Goal: Complete application form

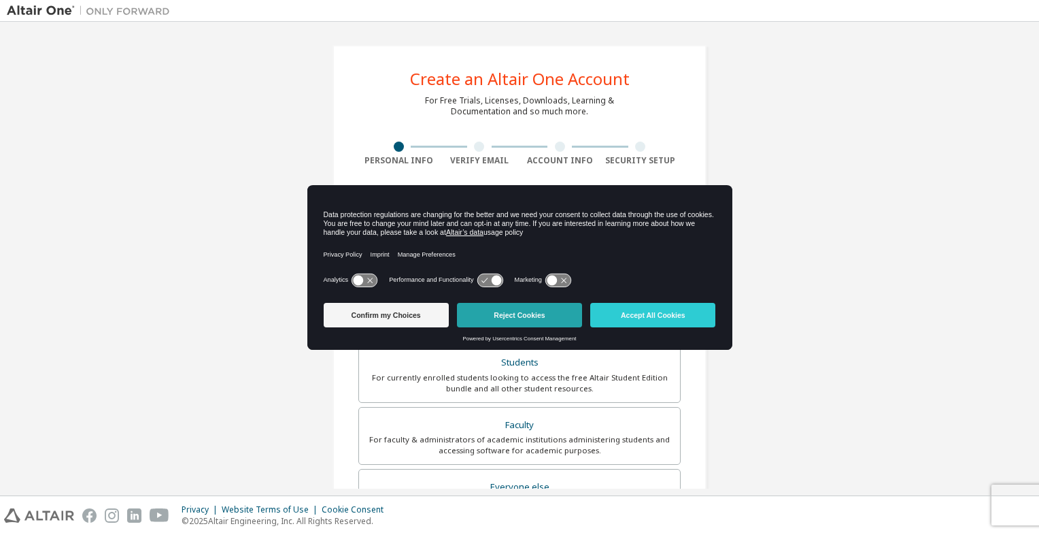
click at [530, 316] on button "Reject Cookies" at bounding box center [519, 315] width 125 height 24
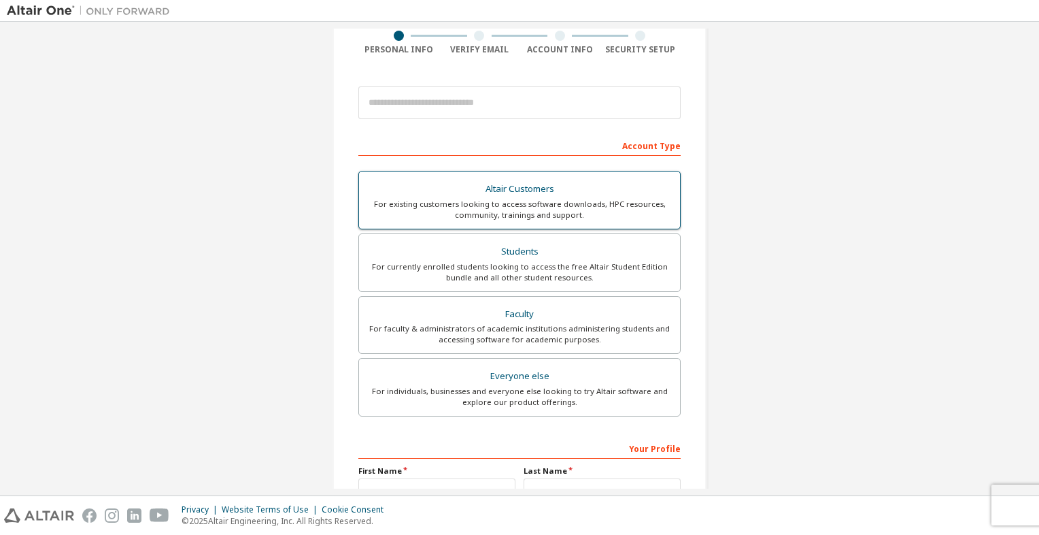
scroll to position [112, 0]
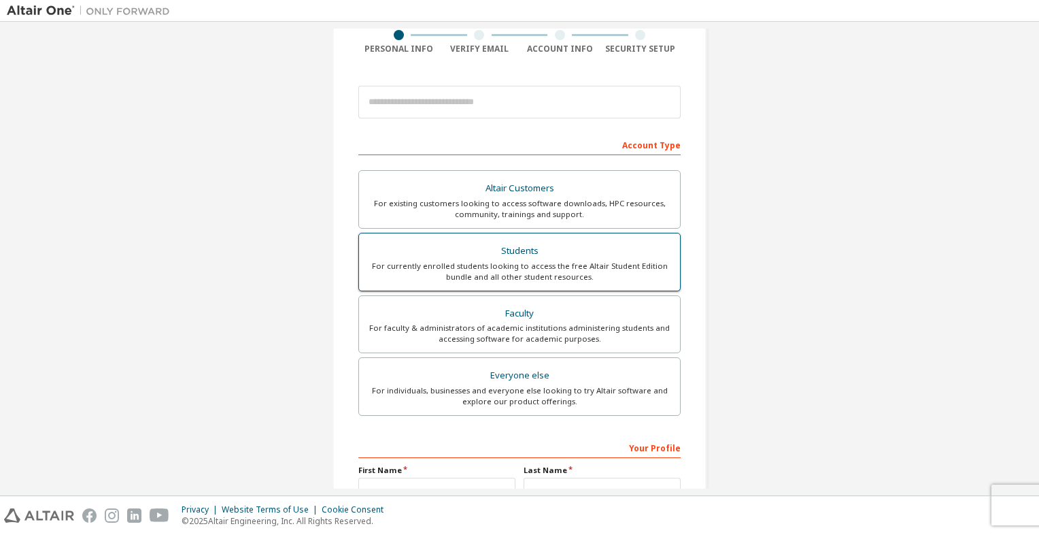
click at [596, 244] on div "Students" at bounding box center [519, 250] width 305 height 19
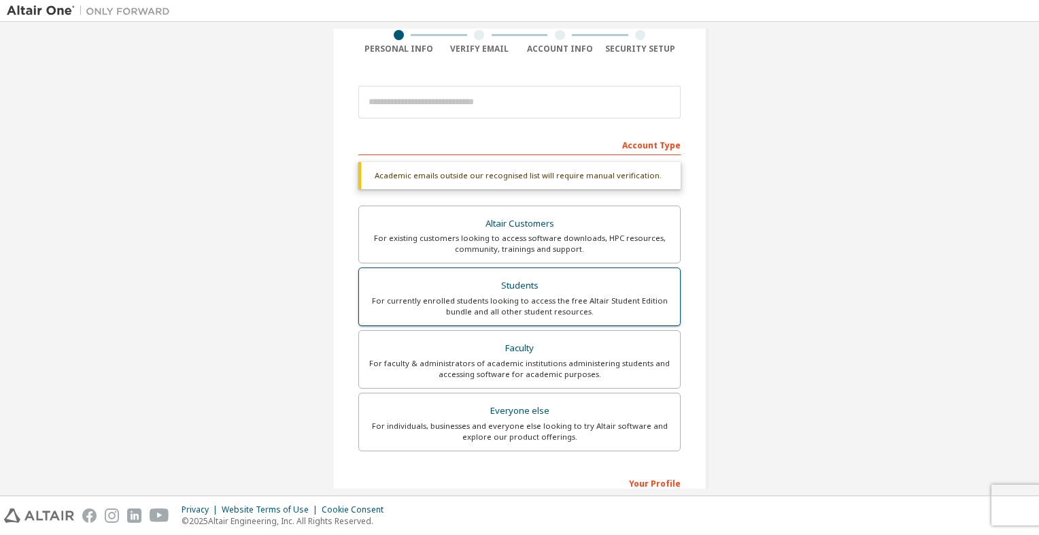
click at [524, 286] on div "Students" at bounding box center [519, 285] width 305 height 19
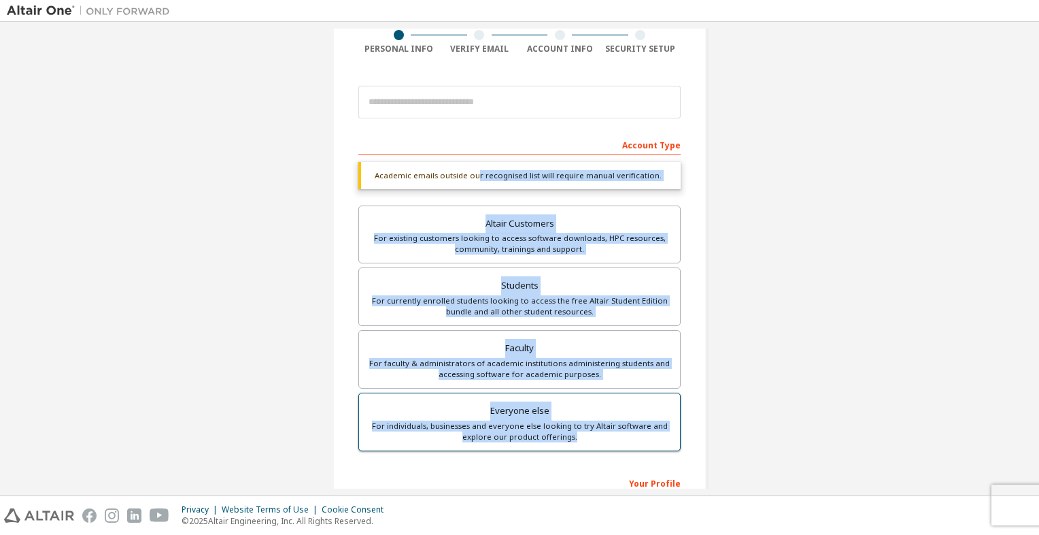
drag, startPoint x: 473, startPoint y: 164, endPoint x: 655, endPoint y: 446, distance: 335.6
click at [655, 446] on div "Academic emails outside our recognised list will require manual verification. Y…" at bounding box center [519, 308] width 322 height 293
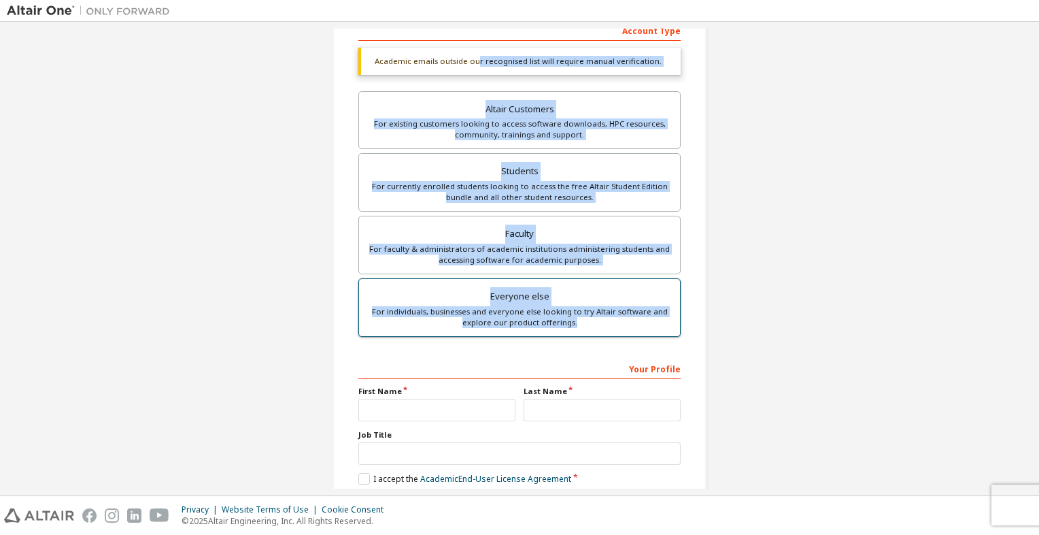
scroll to position [293, 0]
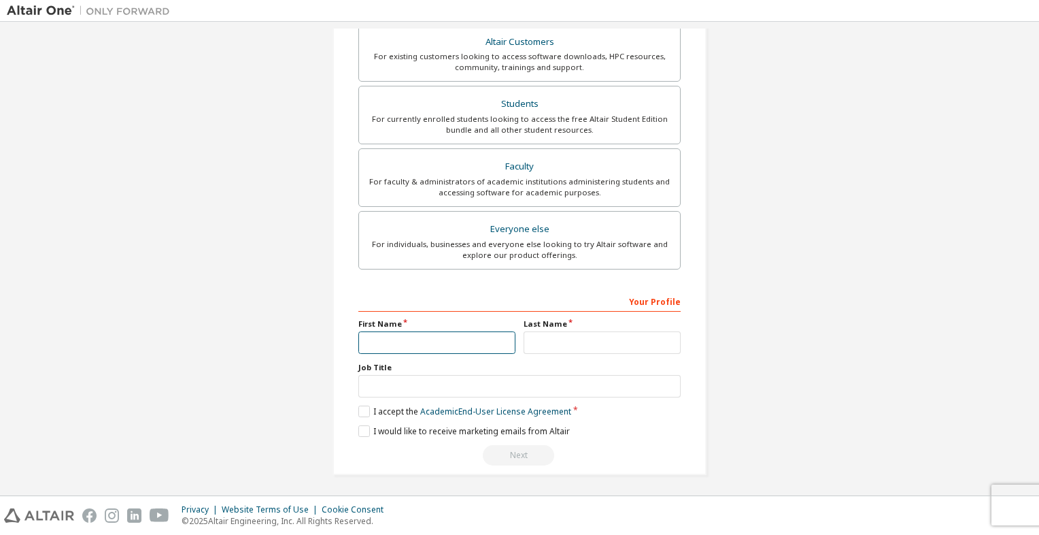
click at [495, 341] on input "text" at bounding box center [436, 342] width 157 height 22
type input "******"
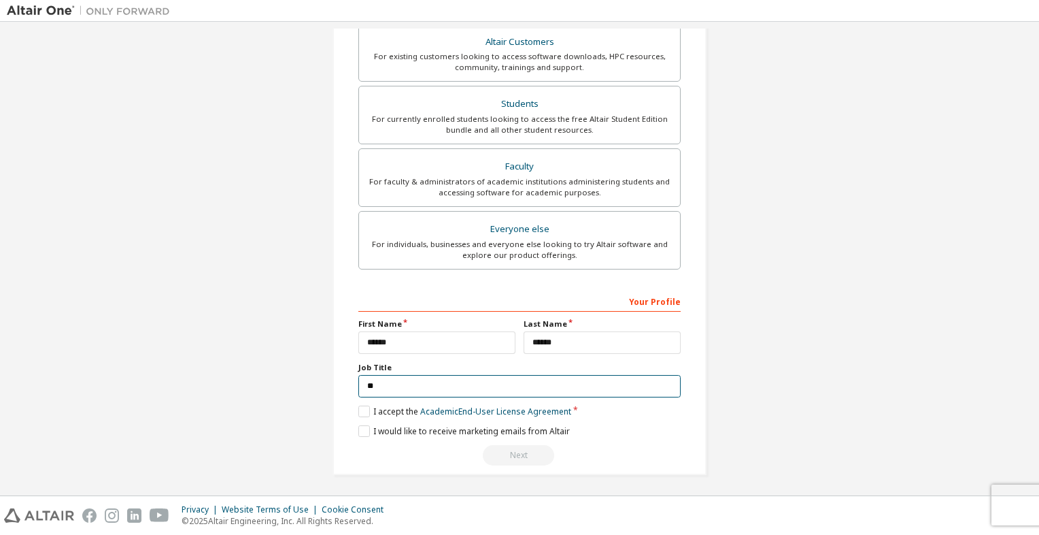
type input "*"
type input "******"
click at [371, 407] on label "I accept the Academic End-User License Agreement" at bounding box center [464, 411] width 213 height 12
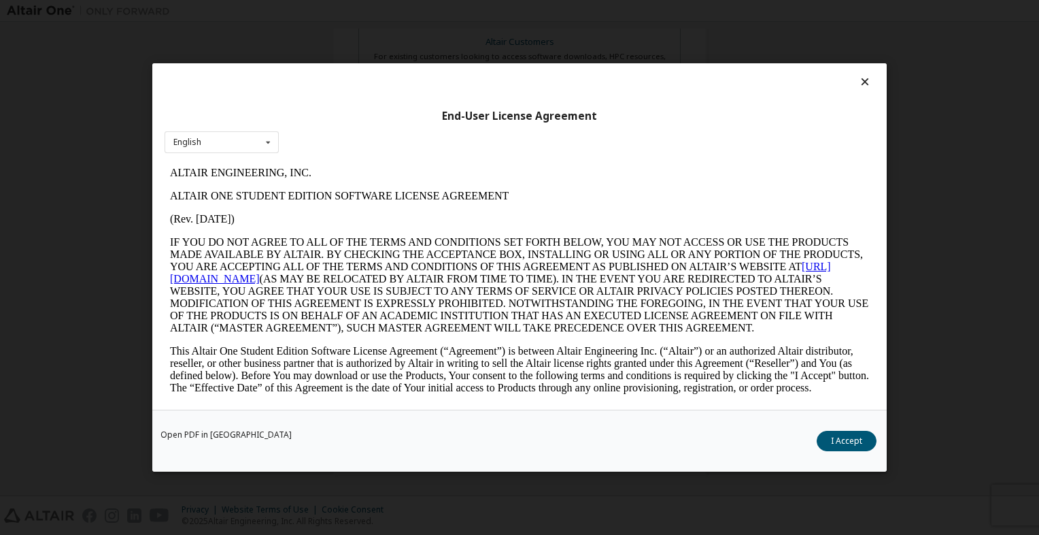
scroll to position [0, 0]
click at [845, 437] on button "I Accept" at bounding box center [847, 440] width 60 height 20
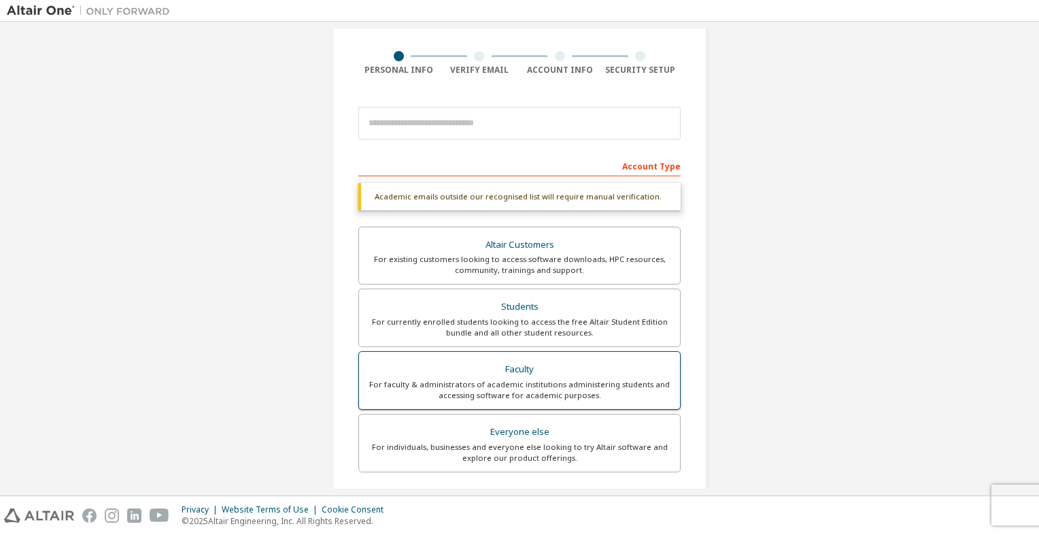
scroll to position [90, 0]
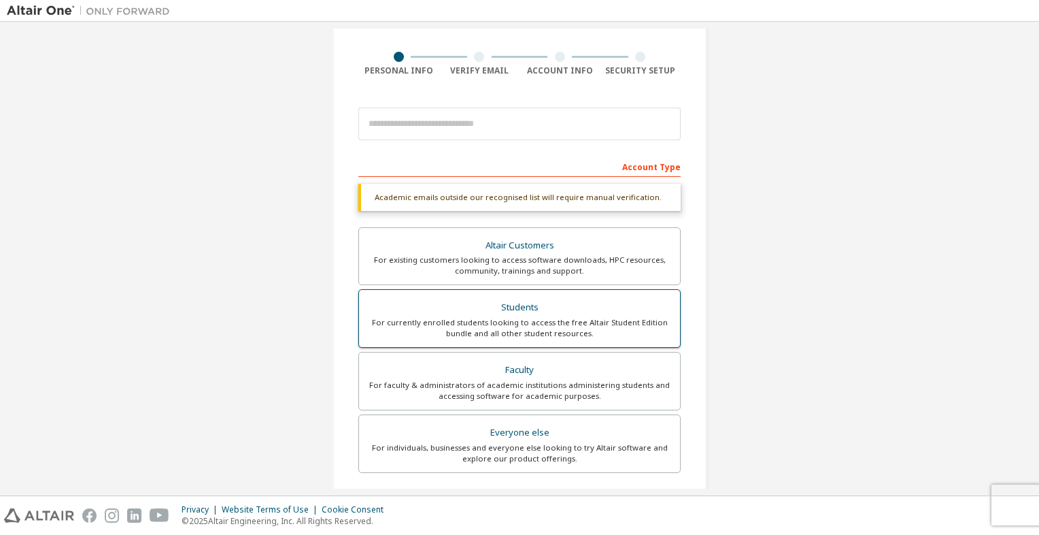
click at [535, 318] on div "For currently enrolled students looking to access the free Altair Student Editi…" at bounding box center [519, 328] width 305 height 22
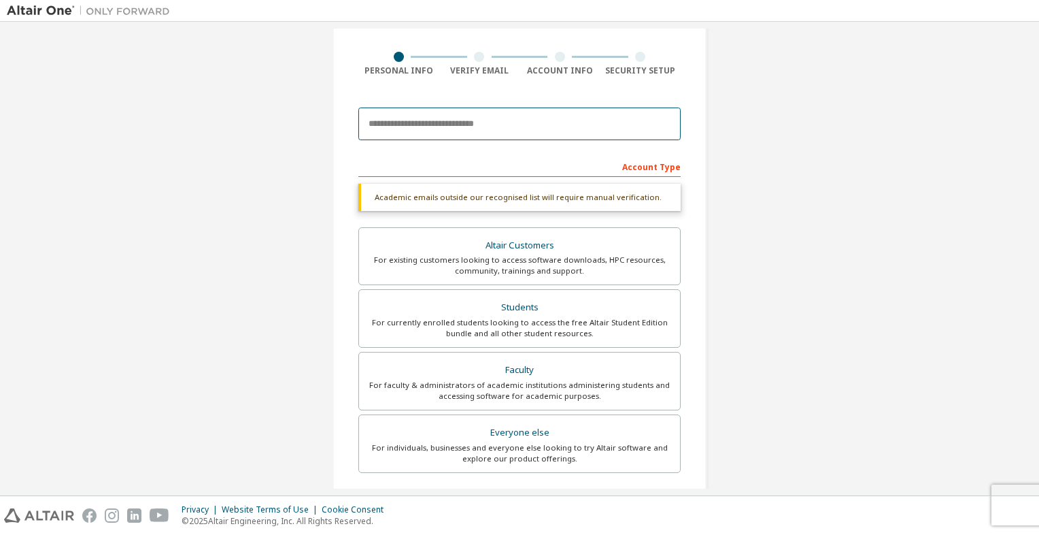
click at [492, 121] on input "email" at bounding box center [519, 123] width 322 height 33
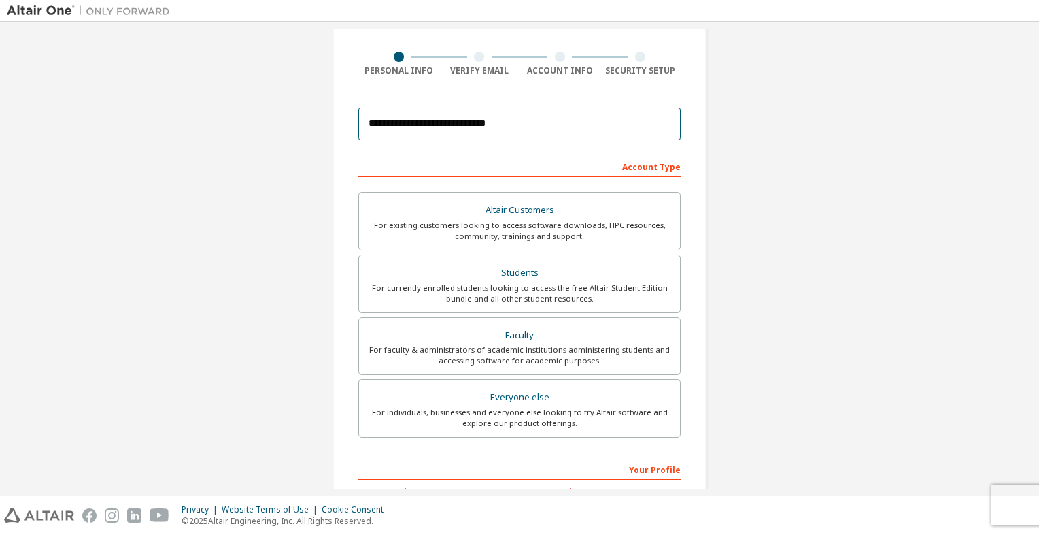
scroll to position [258, 0]
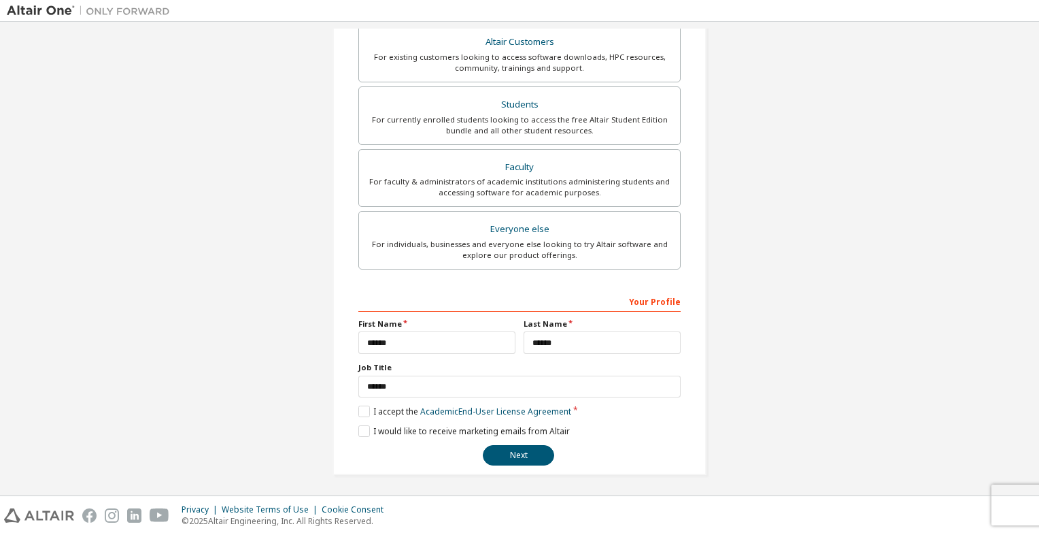
type input "**********"
click at [438, 394] on input "******" at bounding box center [519, 386] width 322 height 22
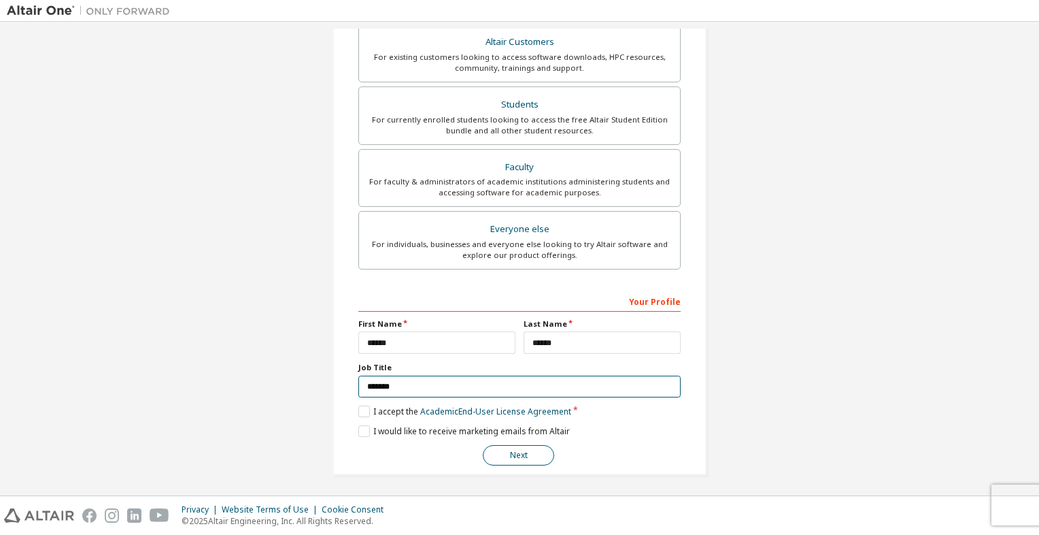
type input "*******"
click at [501, 448] on button "Next" at bounding box center [518, 455] width 71 height 20
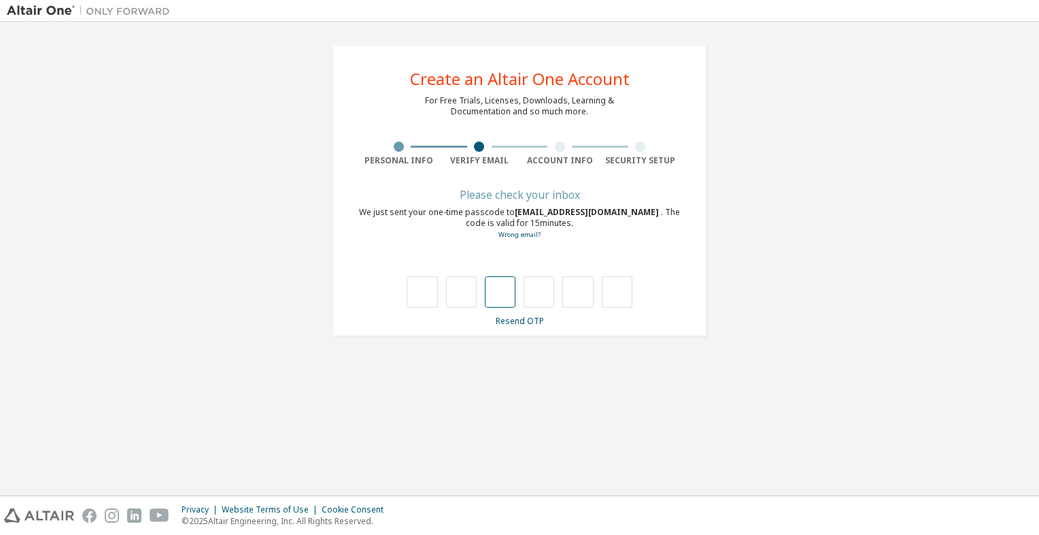
scroll to position [0, 0]
type input "*"
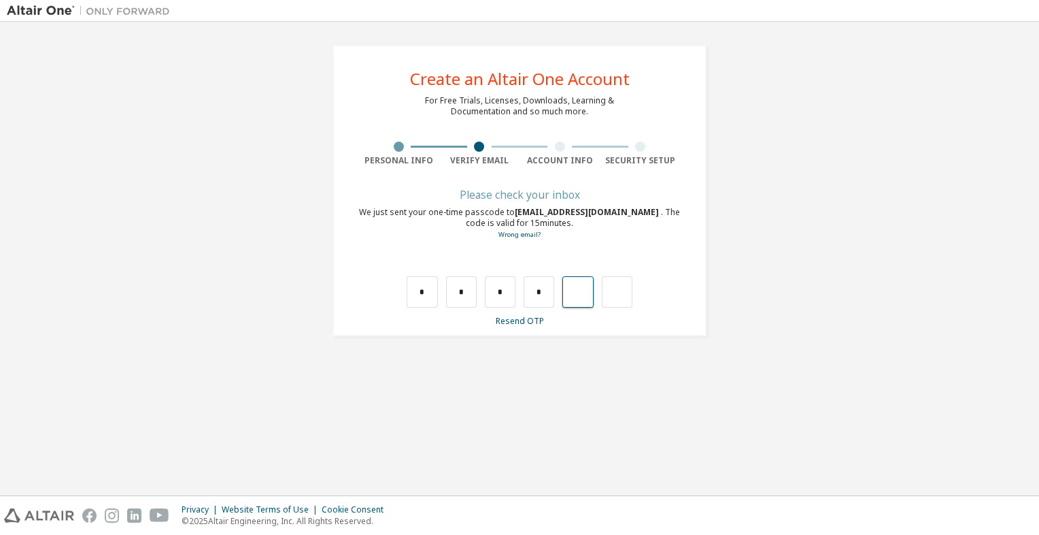
type input "*"
click at [431, 291] on input "text" at bounding box center [422, 291] width 31 height 31
type input "*"
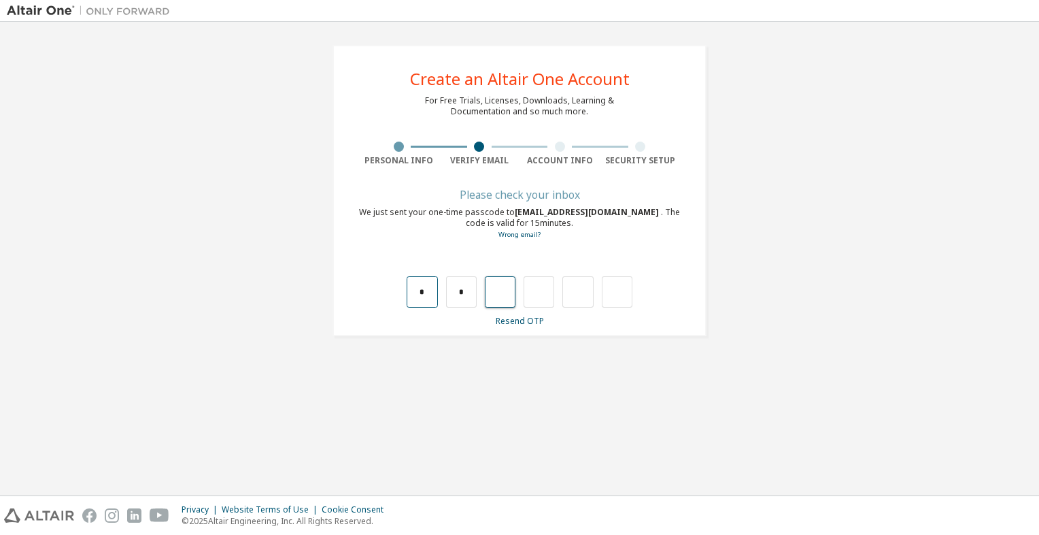
type input "*"
click at [431, 291] on input "text" at bounding box center [422, 291] width 31 height 31
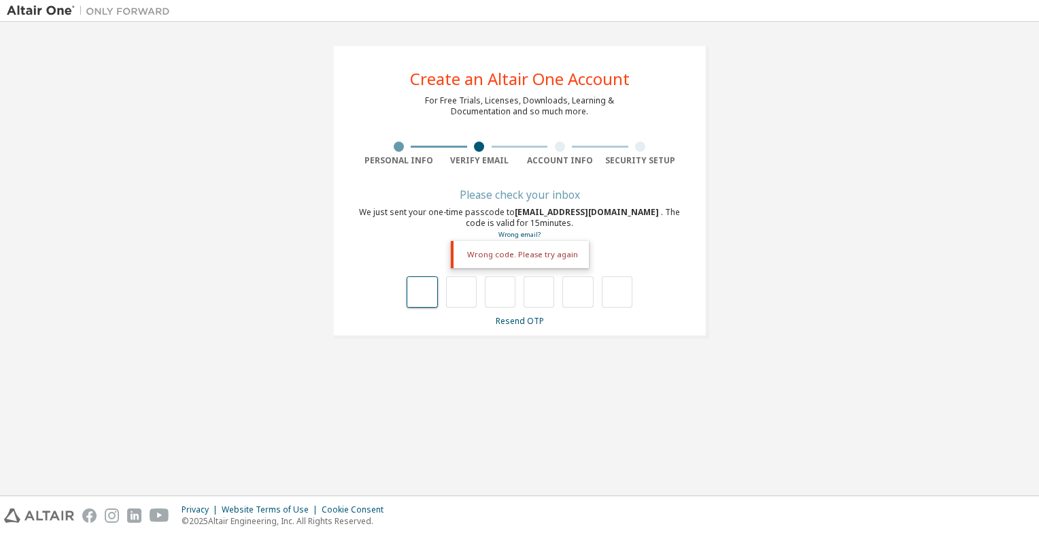
type input "*"
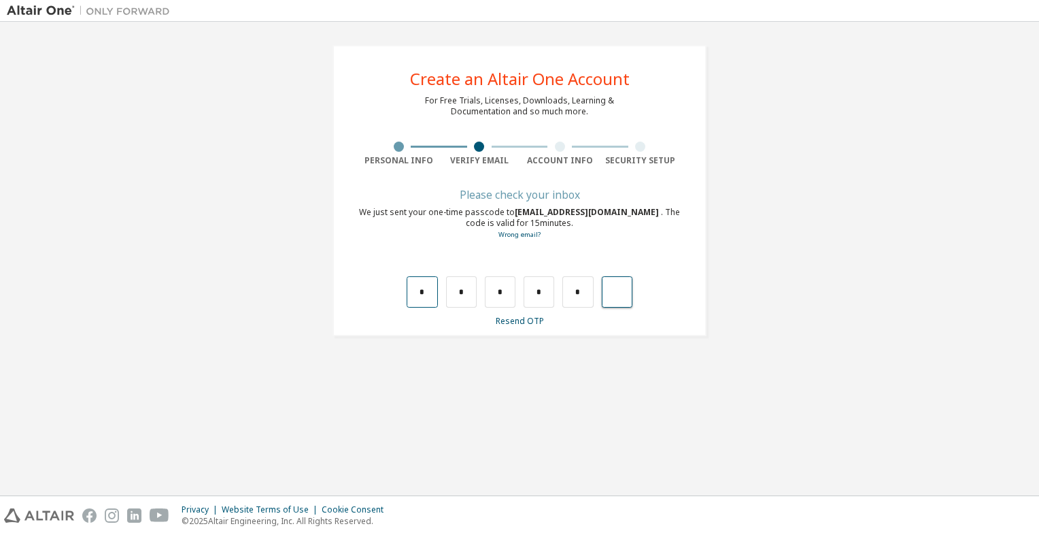
type input "*"
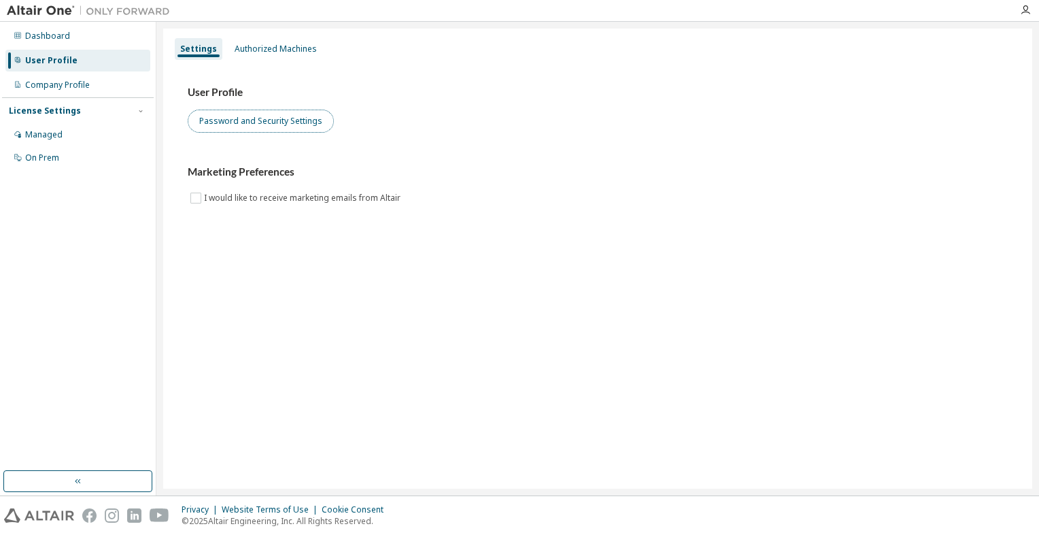
click at [237, 112] on button "Password and Security Settings" at bounding box center [261, 120] width 146 height 23
